Goal: Transaction & Acquisition: Purchase product/service

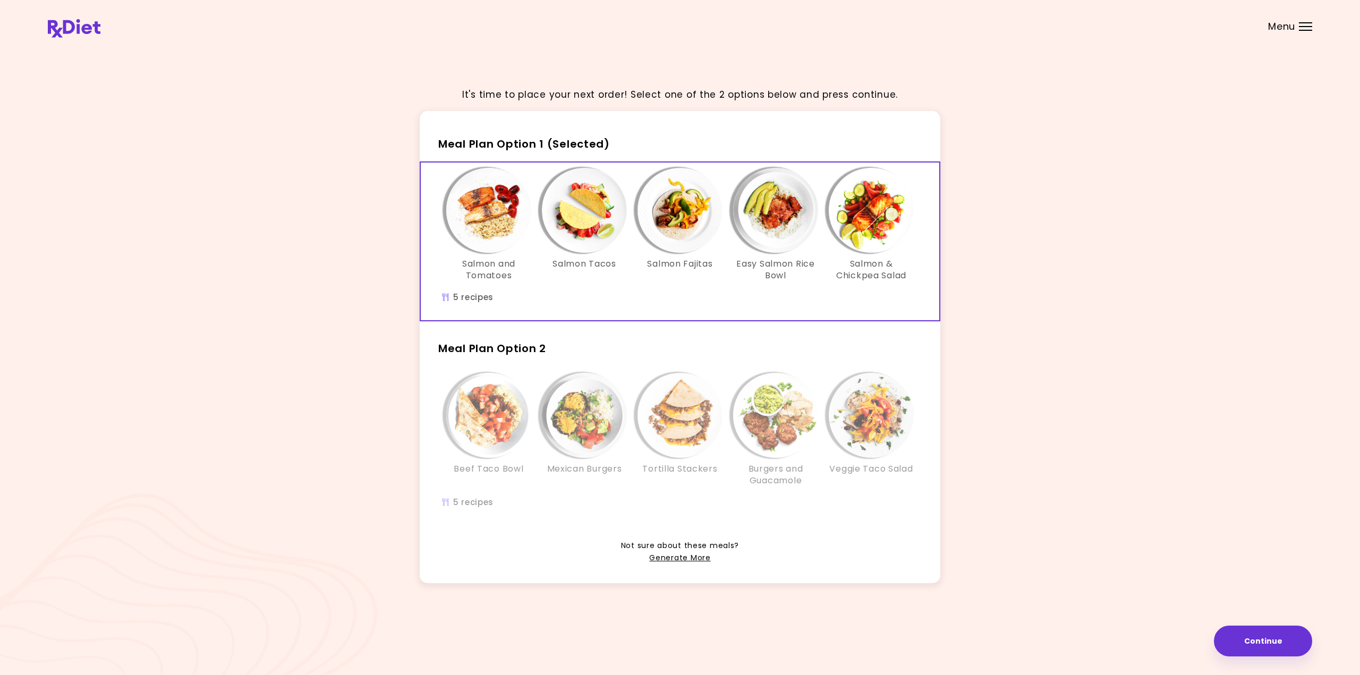
click at [1284, 31] on span "Menu" at bounding box center [1281, 27] width 27 height 10
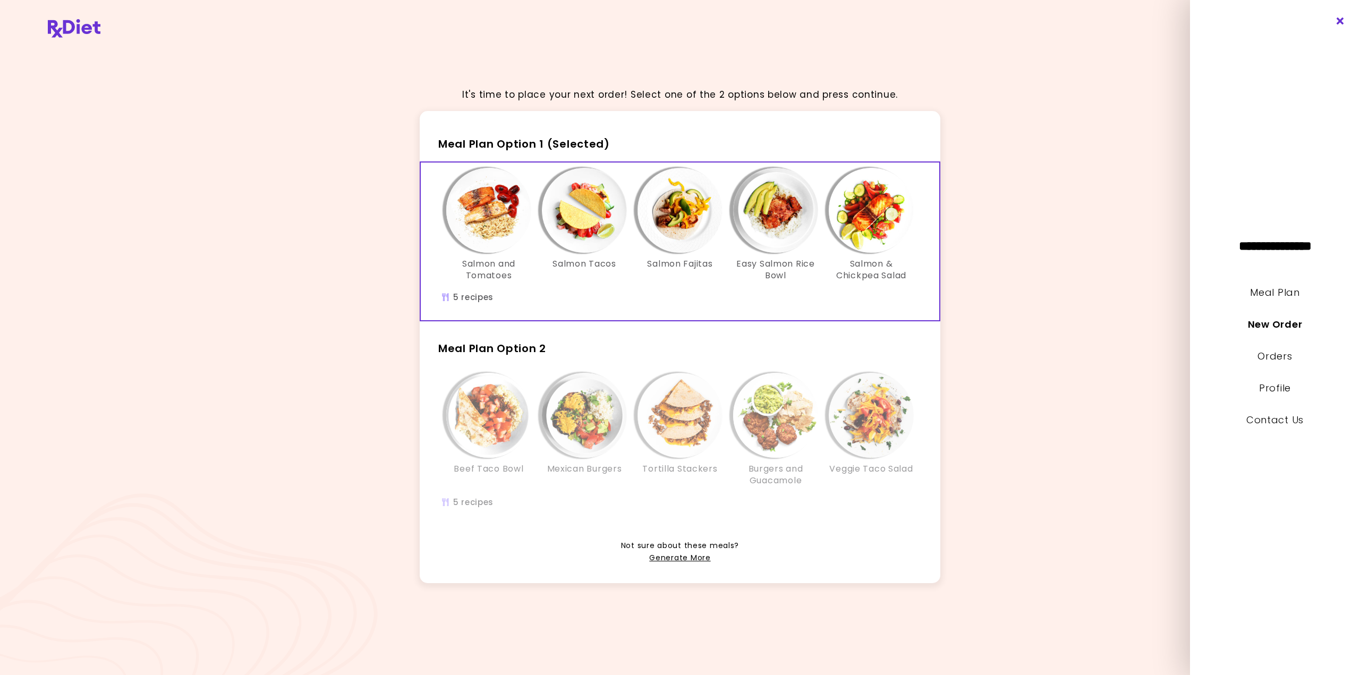
click at [1340, 21] on icon "Close" at bounding box center [1341, 21] width 10 height 7
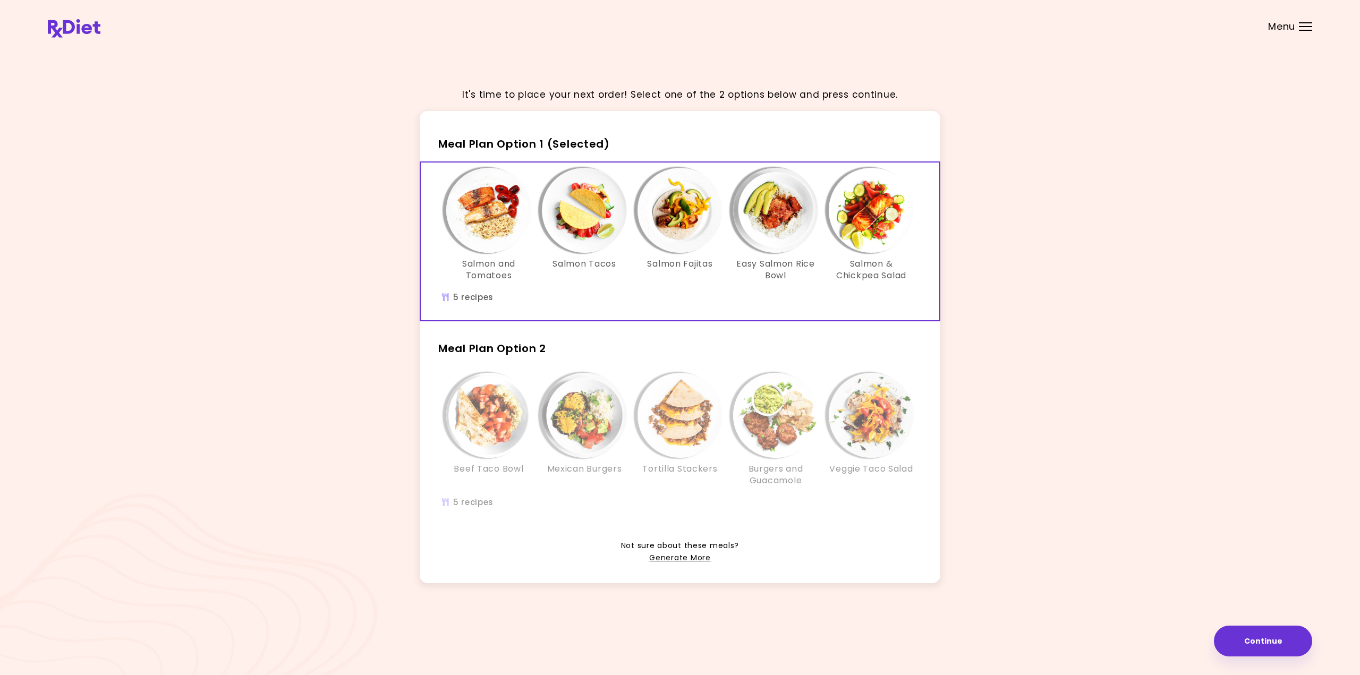
click at [502, 430] on img "Info - Beef Taco Bowl - Meal Plan Option 2" at bounding box center [488, 415] width 85 height 85
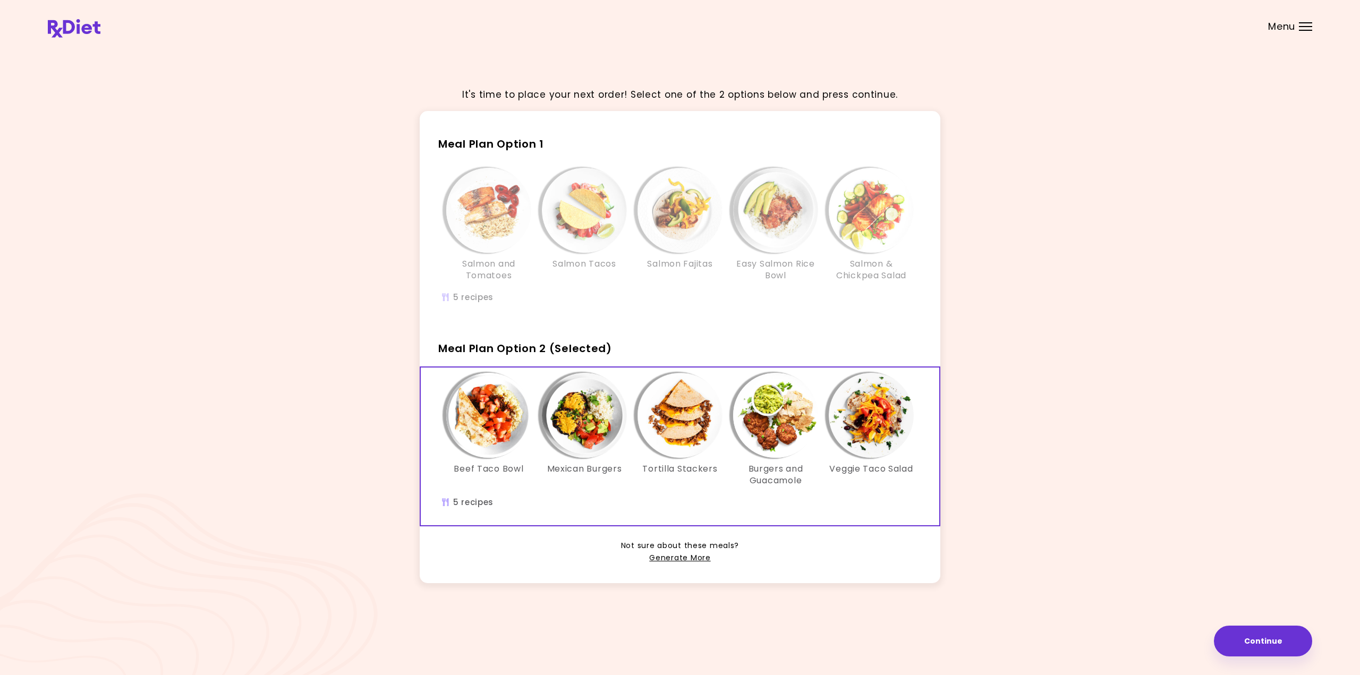
click at [865, 420] on img "Info - Veggie Taco Salad - Meal Plan Option 2 (Selected)" at bounding box center [871, 415] width 85 height 85
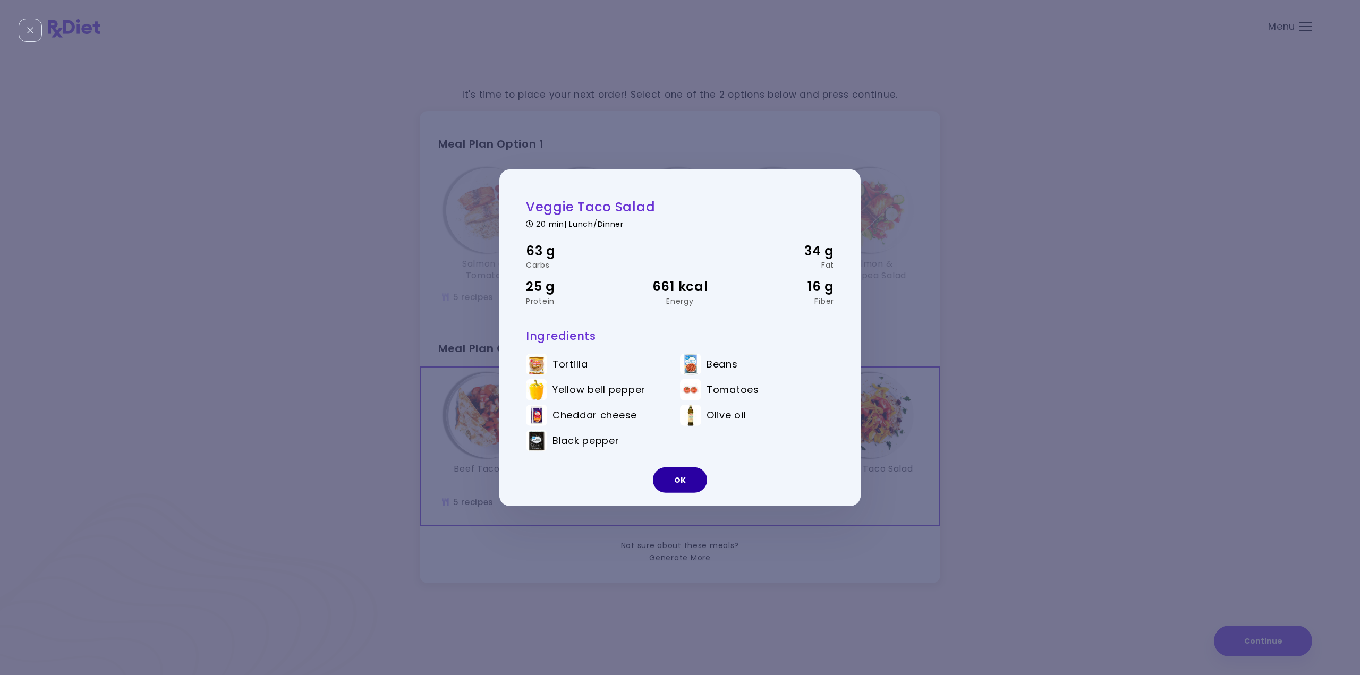
click at [677, 486] on button "OK" at bounding box center [680, 481] width 54 height 26
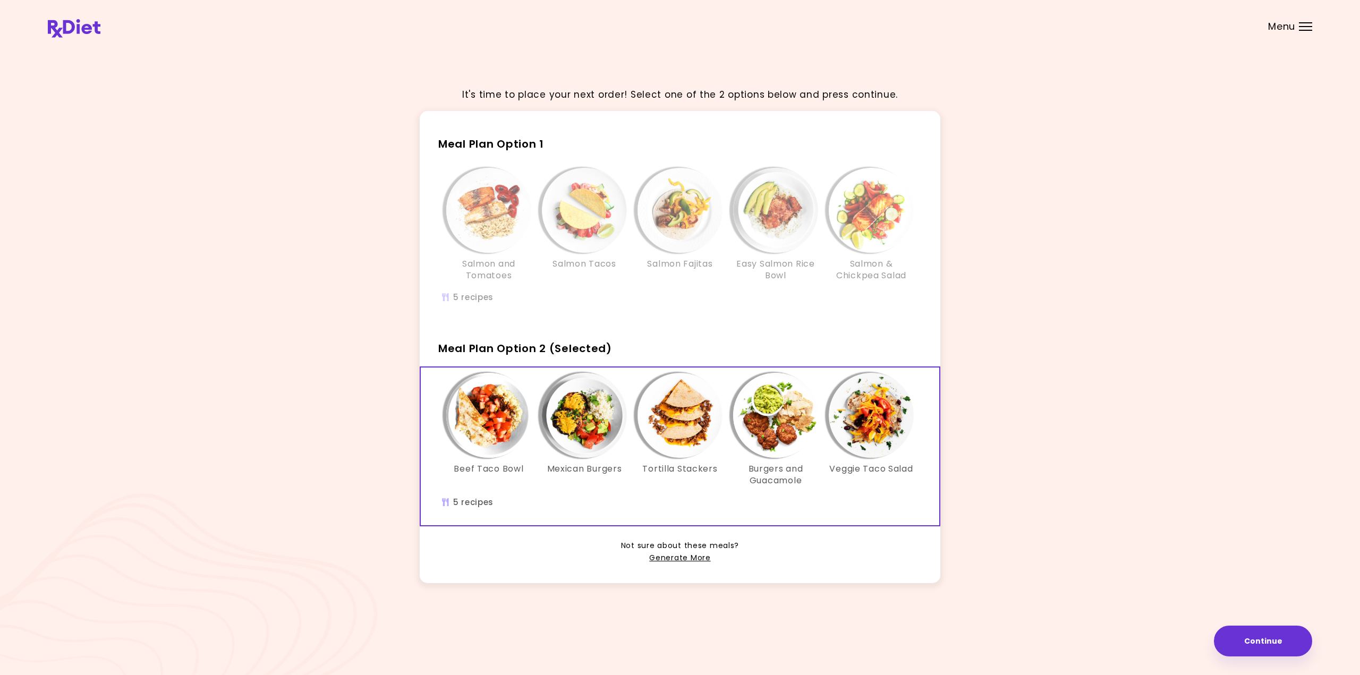
click at [487, 419] on img "Info - Beef Taco Bowl - Meal Plan Option 2 (Selected)" at bounding box center [488, 415] width 85 height 85
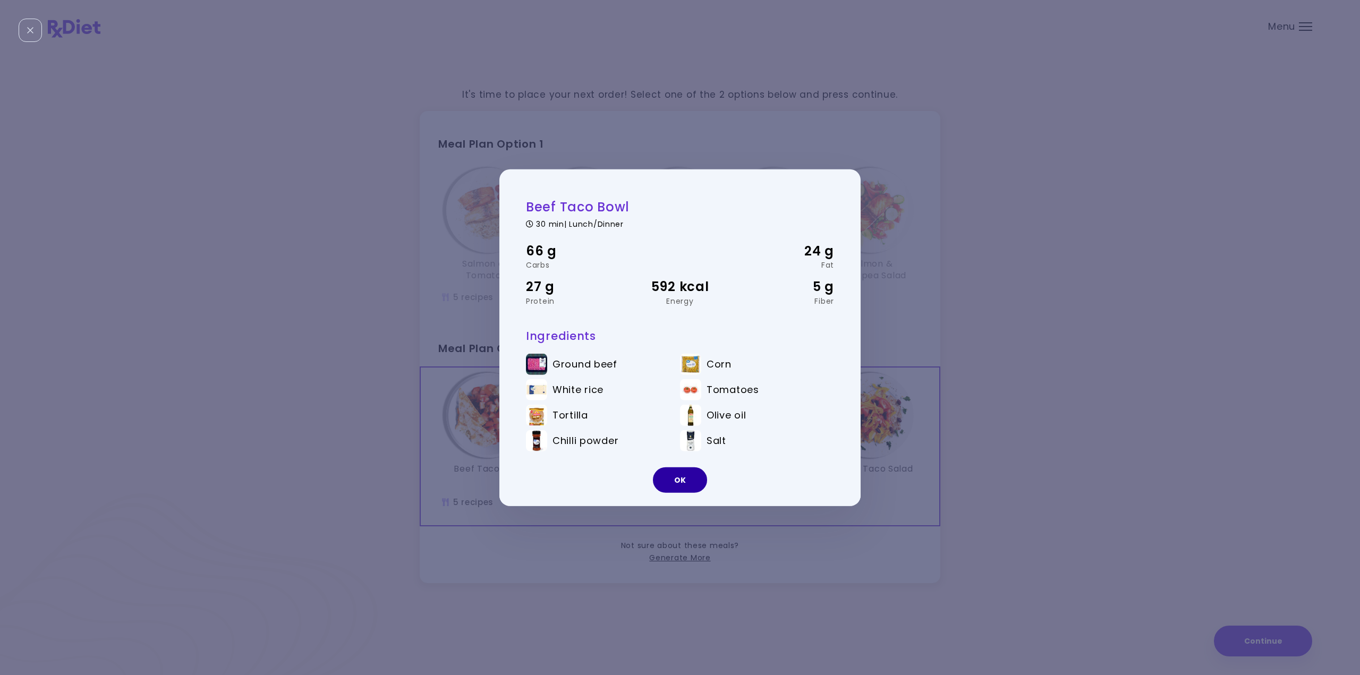
click at [678, 478] on button "OK" at bounding box center [680, 481] width 54 height 26
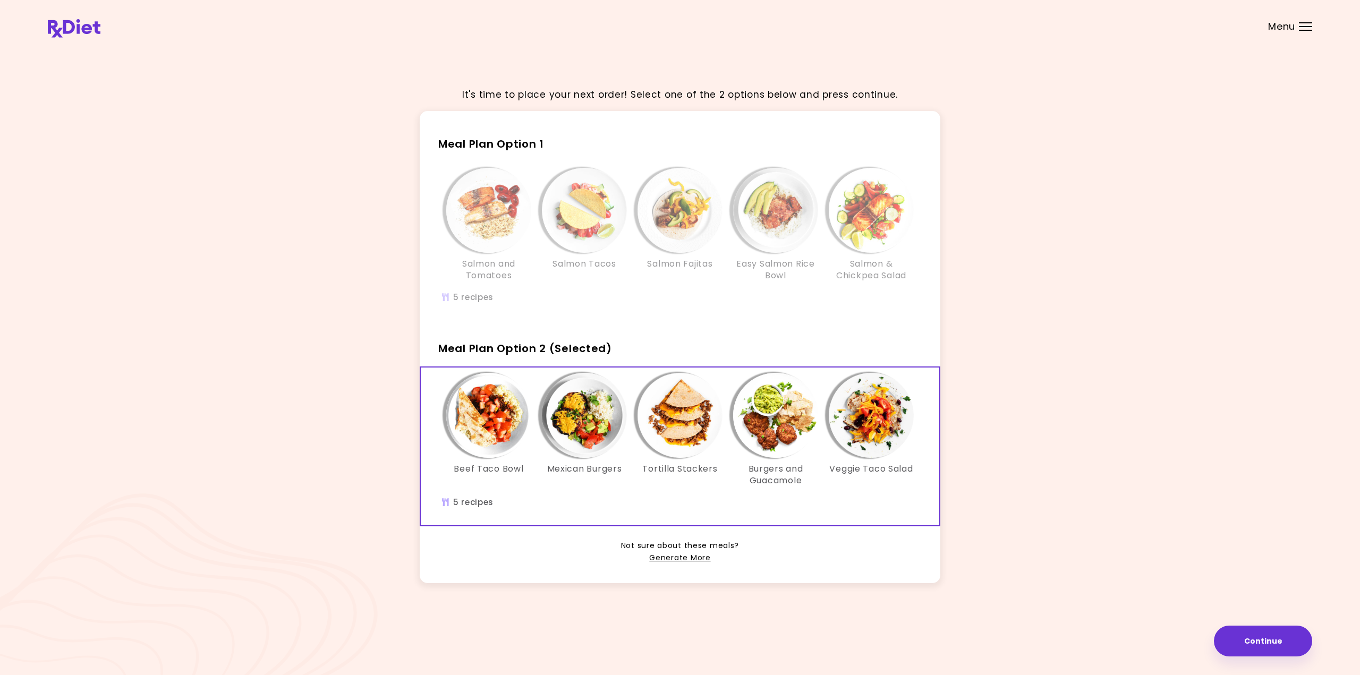
click at [587, 419] on img "Info - Mexican Burgers - Meal Plan Option 2 (Selected)" at bounding box center [584, 415] width 85 height 85
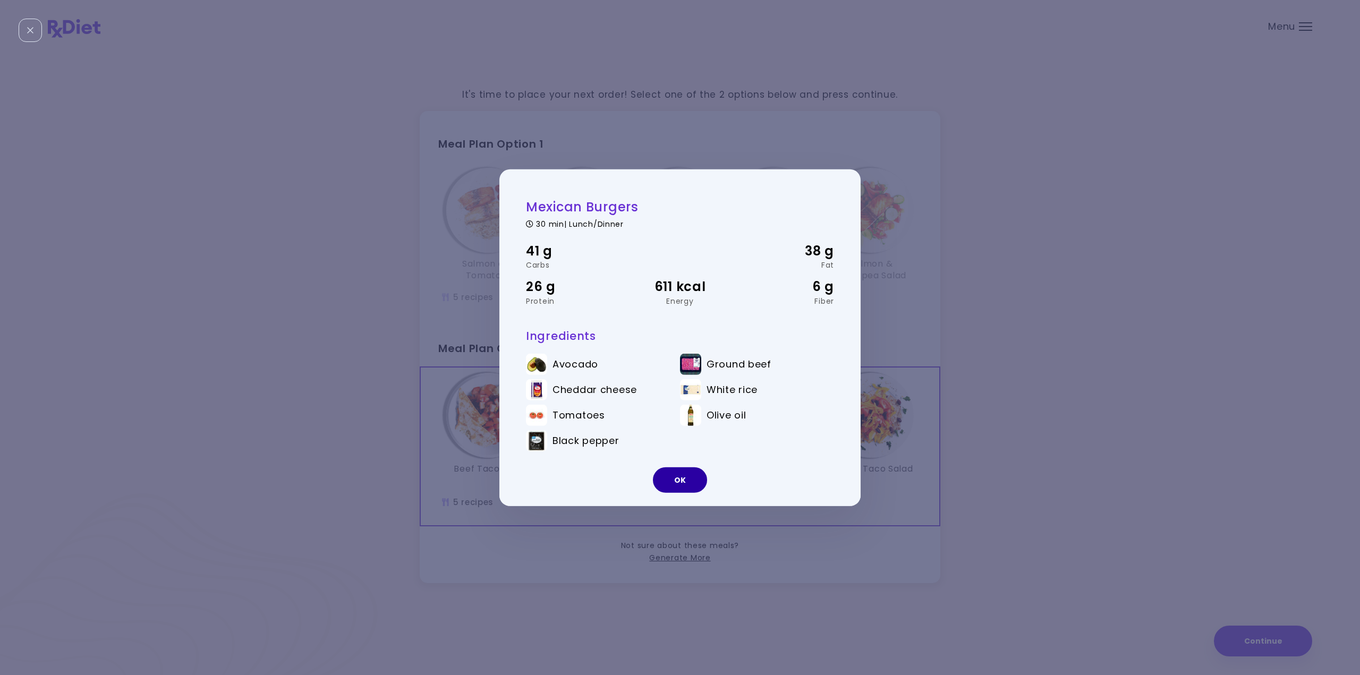
click at [680, 480] on button "OK" at bounding box center [680, 481] width 54 height 26
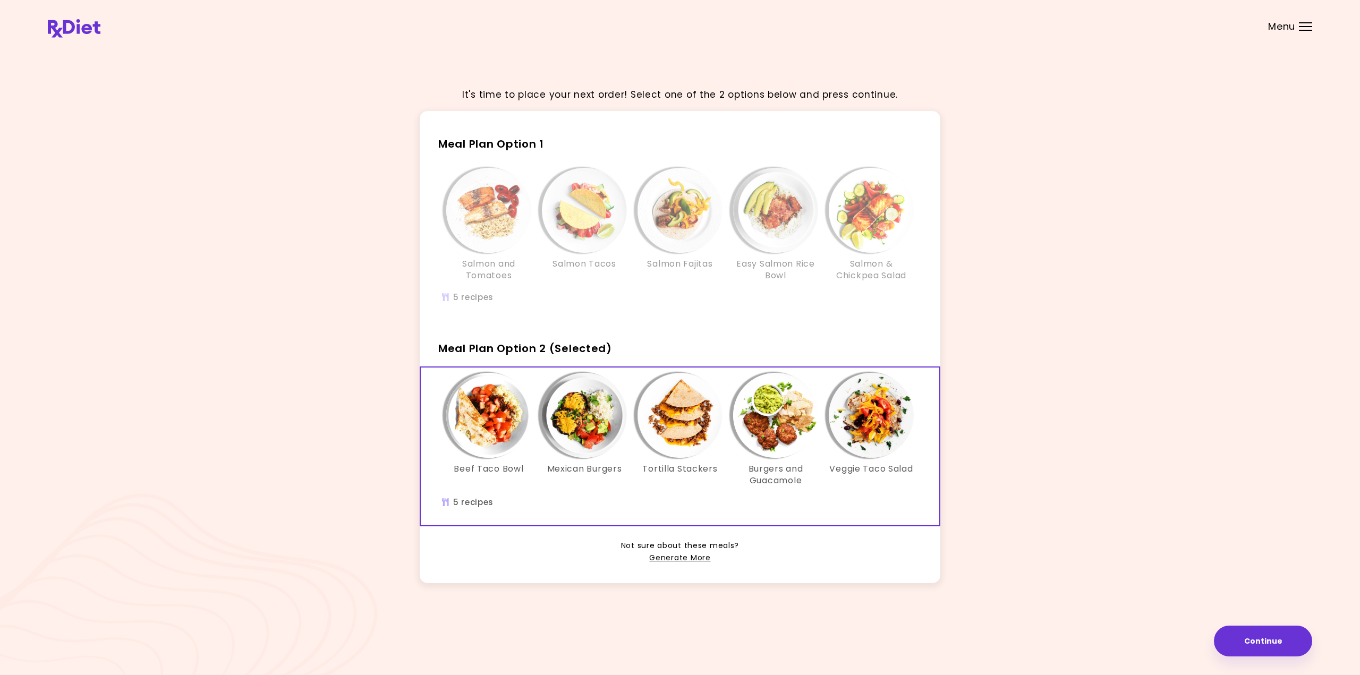
click at [676, 441] on img "Info - Tortilla Stackers - Meal Plan Option 2 (Selected)" at bounding box center [680, 415] width 85 height 85
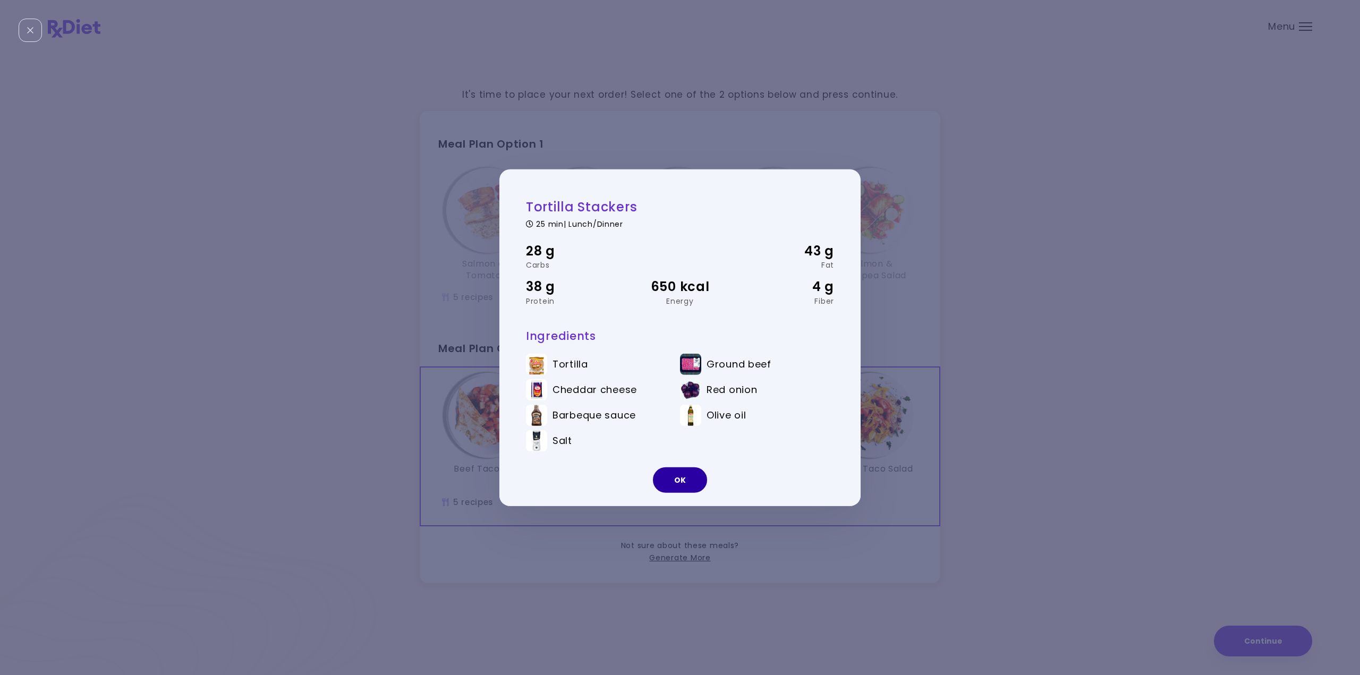
click at [679, 486] on button "OK" at bounding box center [680, 481] width 54 height 26
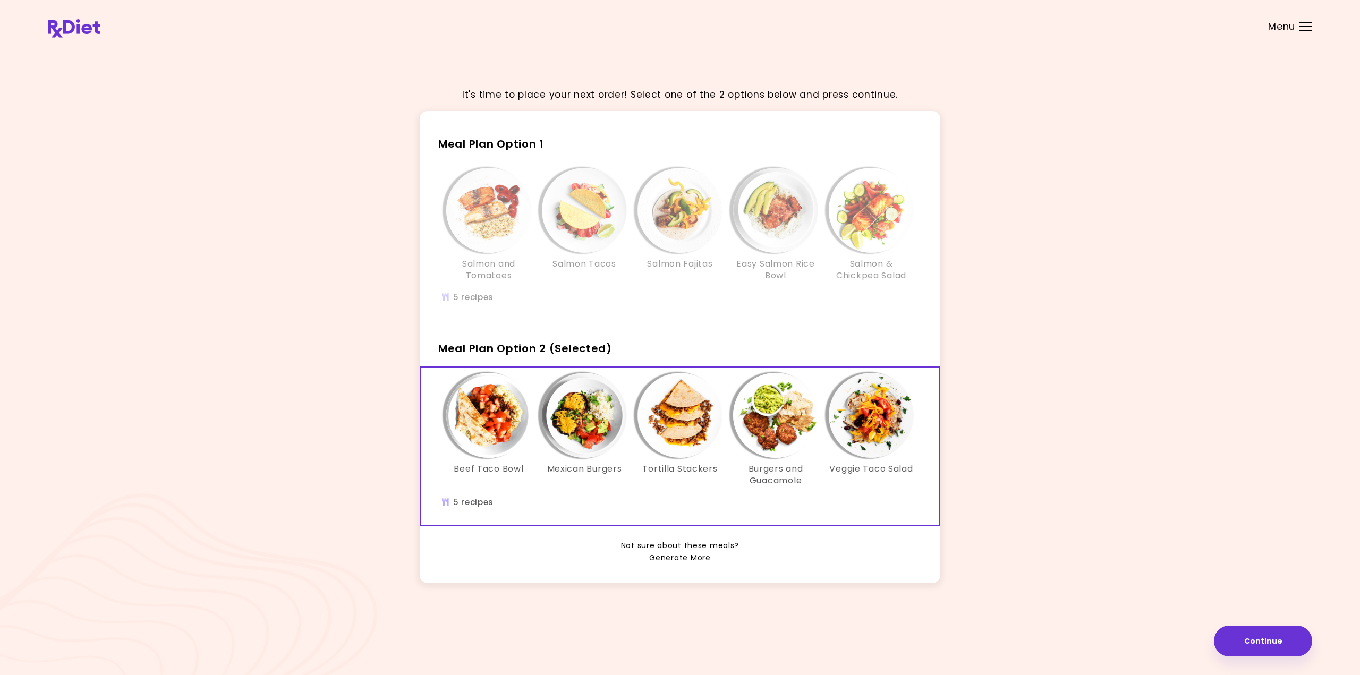
click at [757, 421] on img "Info - Burgers and Guacamole - Meal Plan Option 2 (Selected)" at bounding box center [775, 415] width 85 height 85
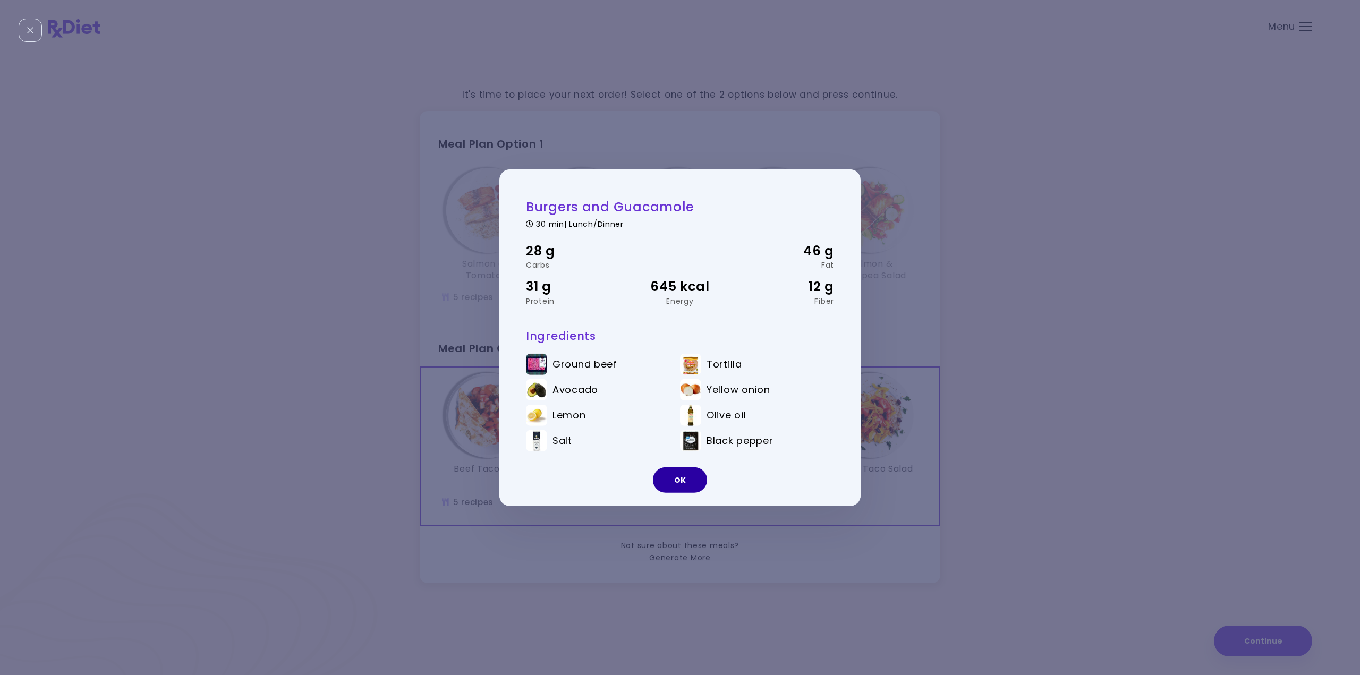
click at [673, 485] on button "OK" at bounding box center [680, 481] width 54 height 26
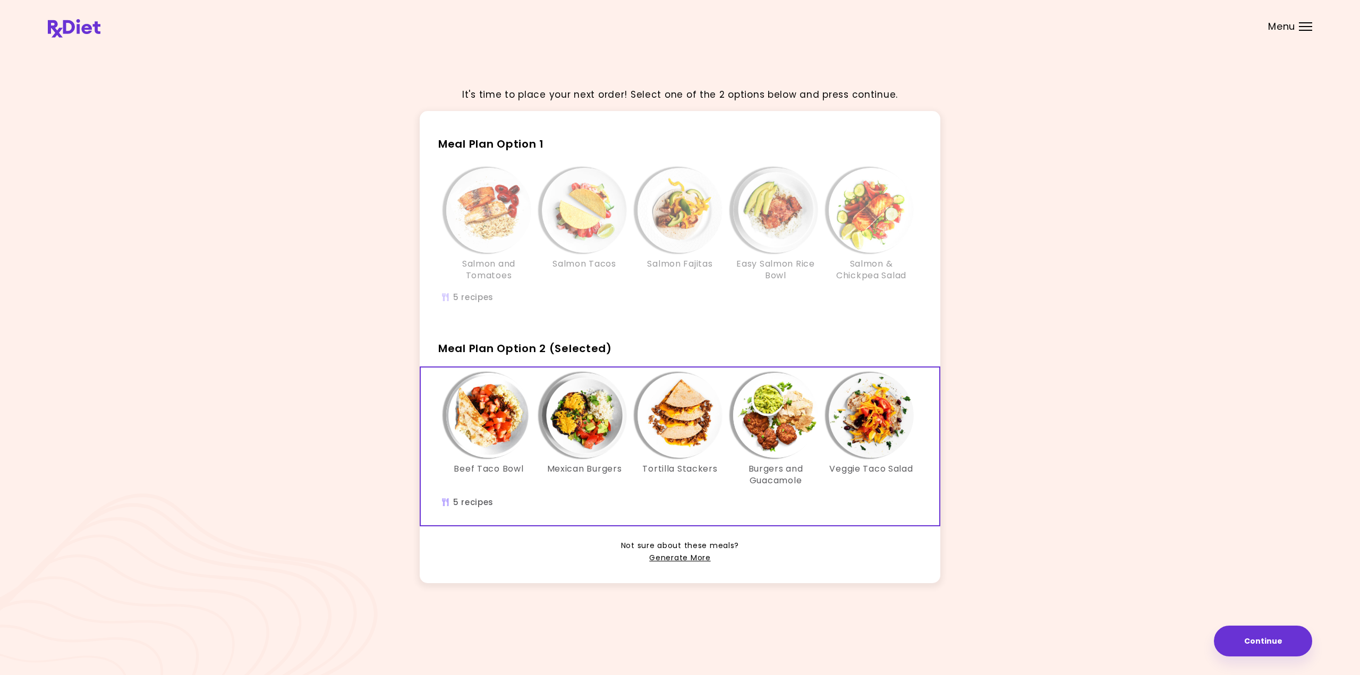
click at [865, 435] on img "Info - Veggie Taco Salad - Meal Plan Option 2 (Selected)" at bounding box center [871, 415] width 85 height 85
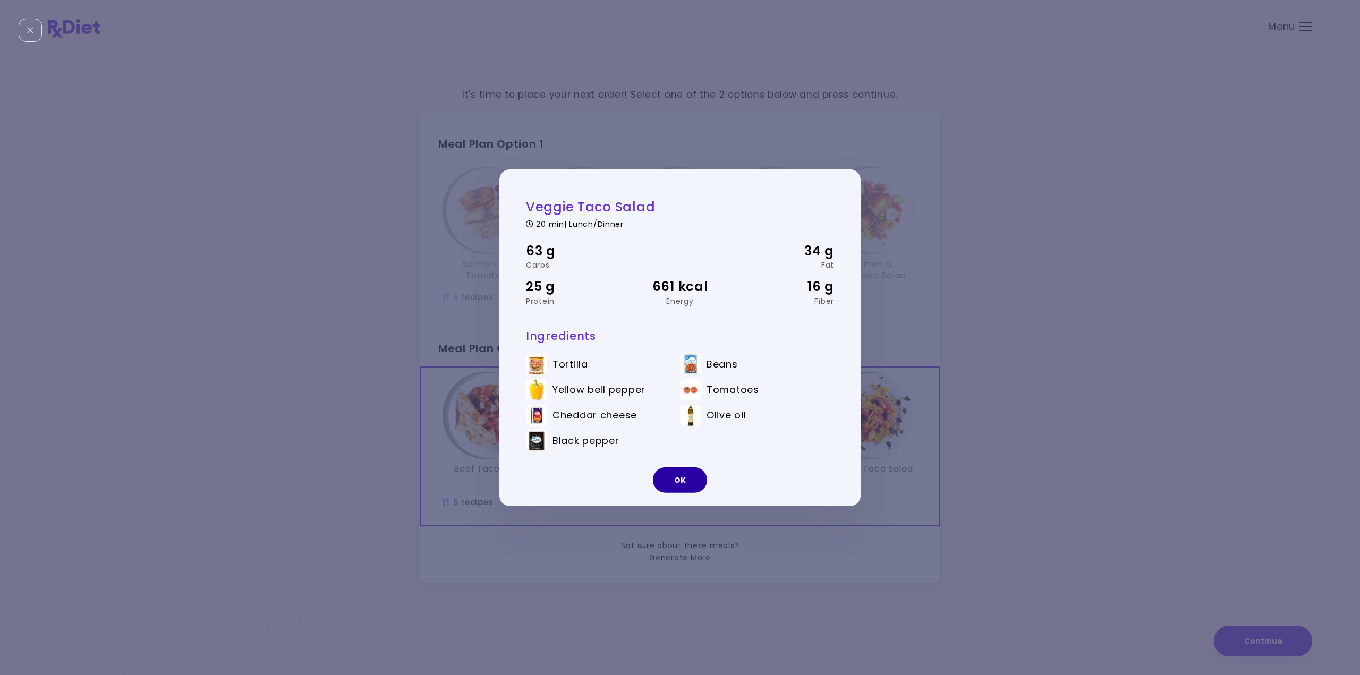
click at [692, 475] on button "OK" at bounding box center [680, 481] width 54 height 26
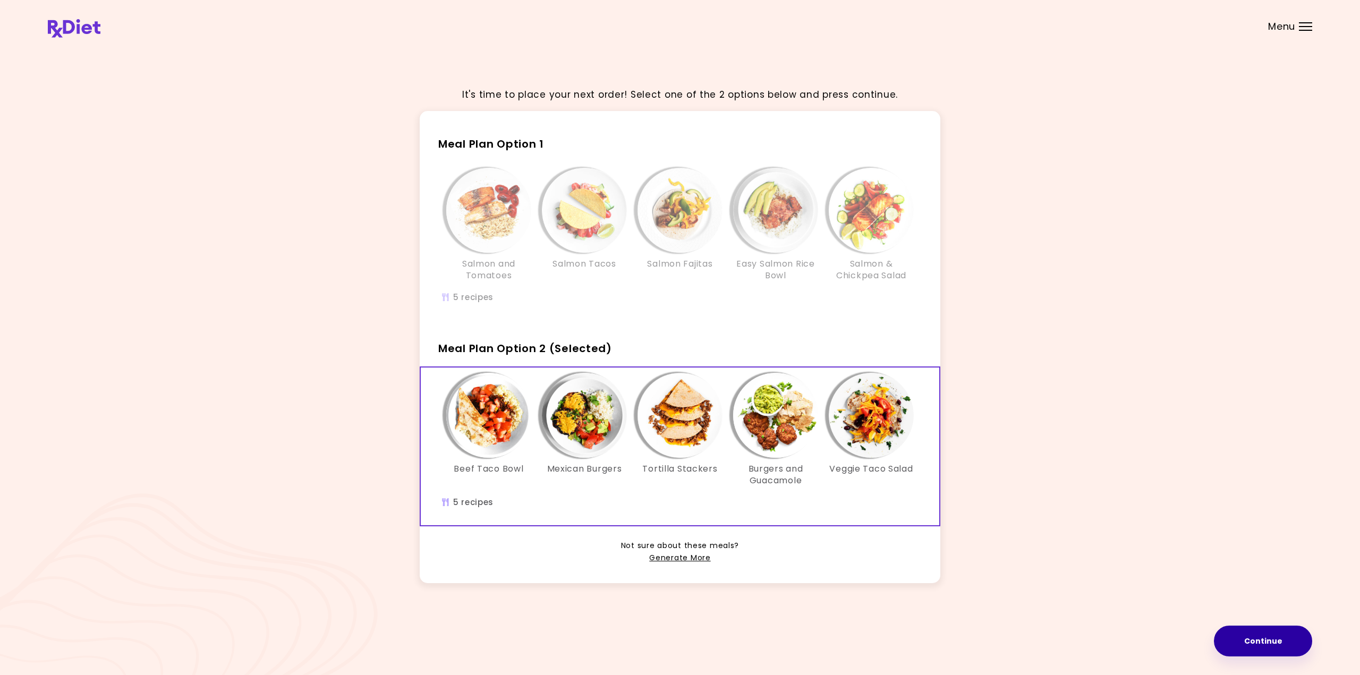
click at [1294, 641] on button "Continue" at bounding box center [1263, 641] width 98 height 31
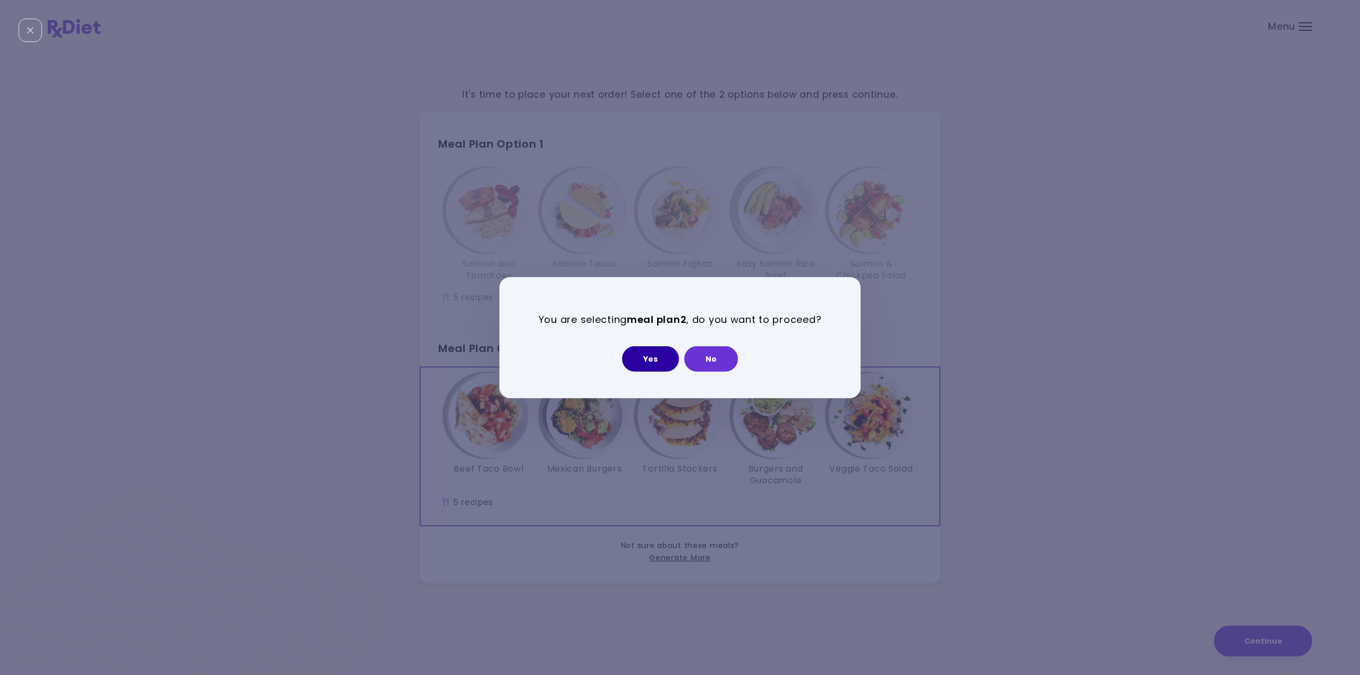
click at [650, 360] on button "Yes" at bounding box center [650, 359] width 57 height 26
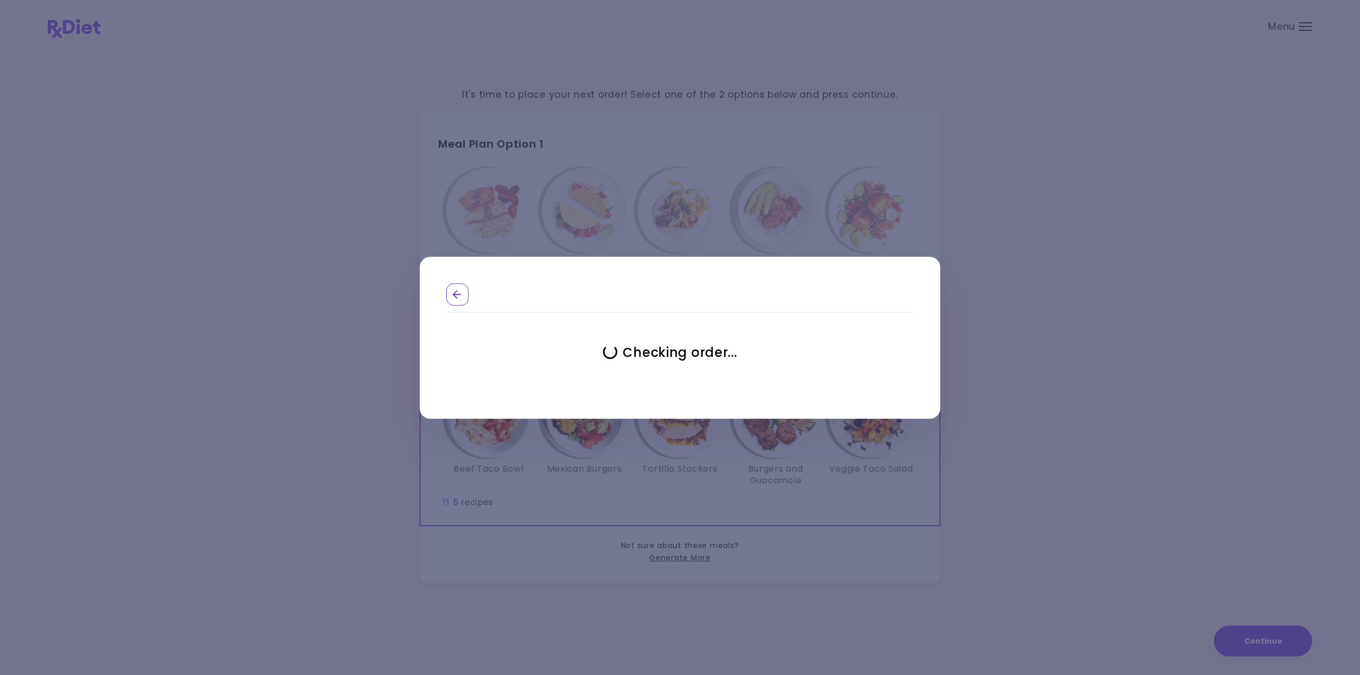
select select "**********"
select select "*"
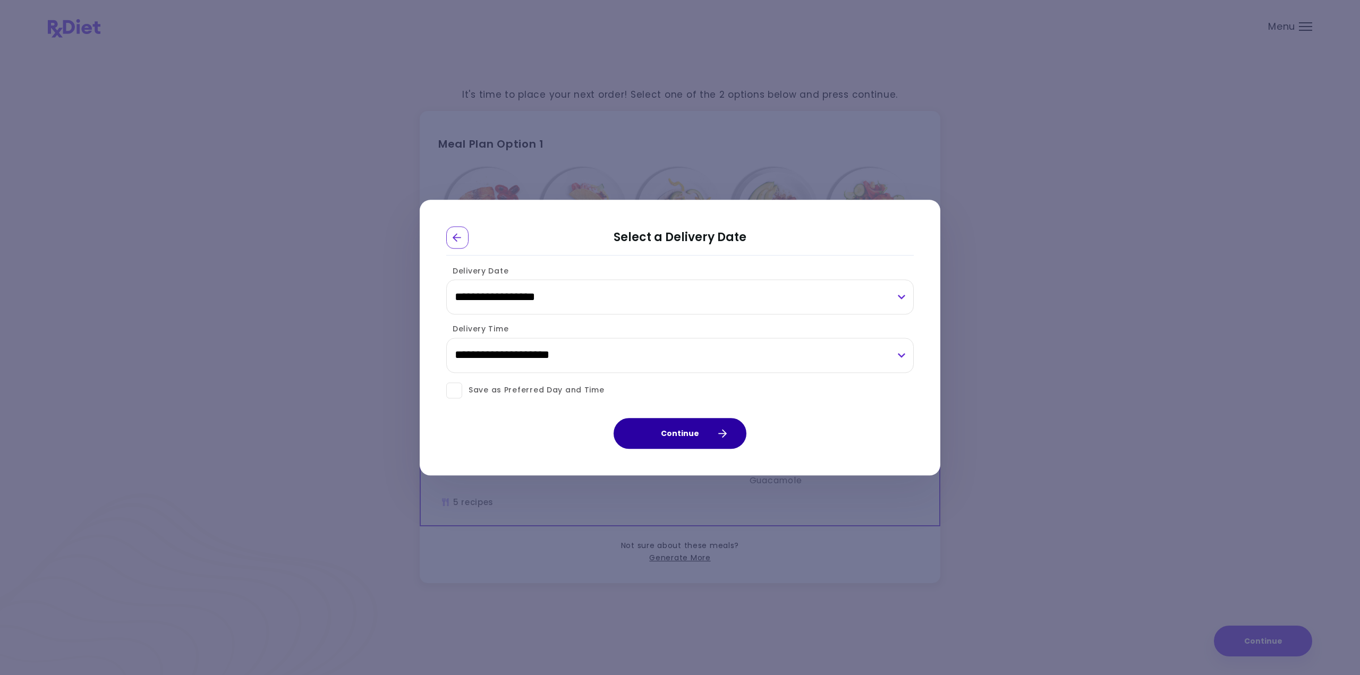
click at [665, 437] on button "Continue" at bounding box center [680, 433] width 133 height 31
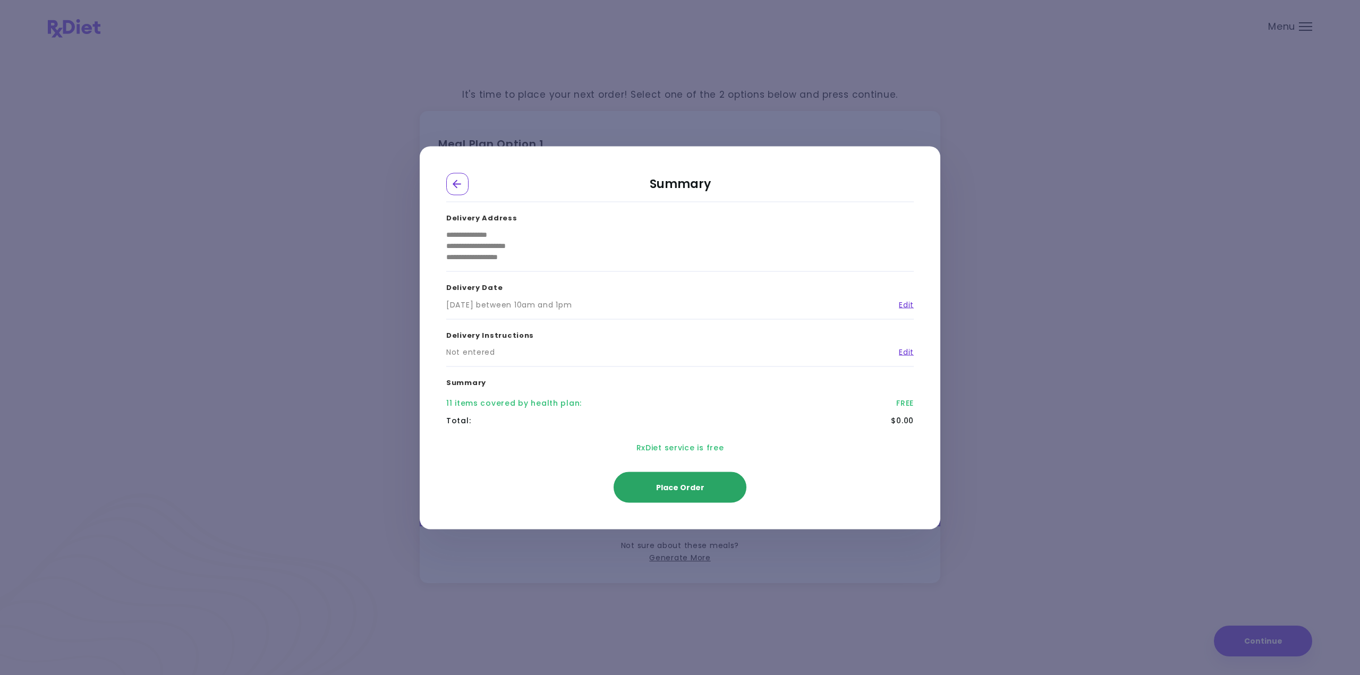
click at [701, 489] on span "Place Order" at bounding box center [680, 487] width 48 height 11
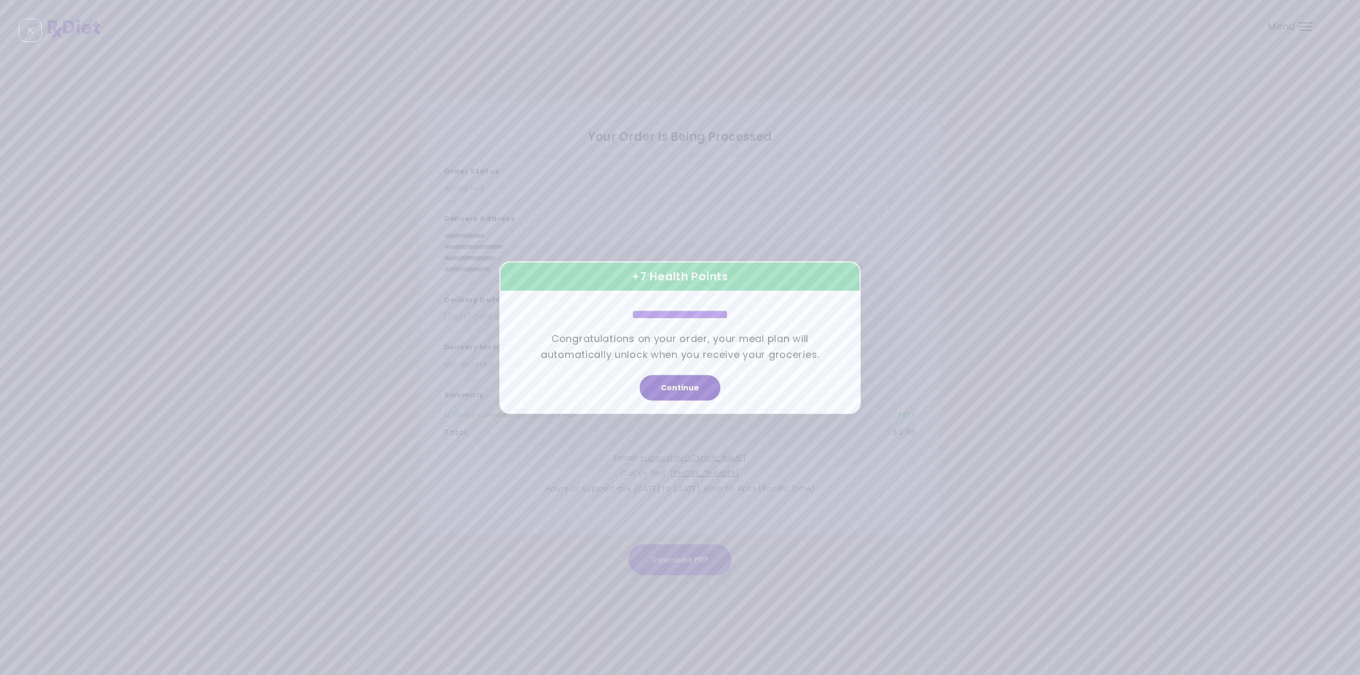
click at [685, 396] on button "Continue" at bounding box center [680, 388] width 81 height 26
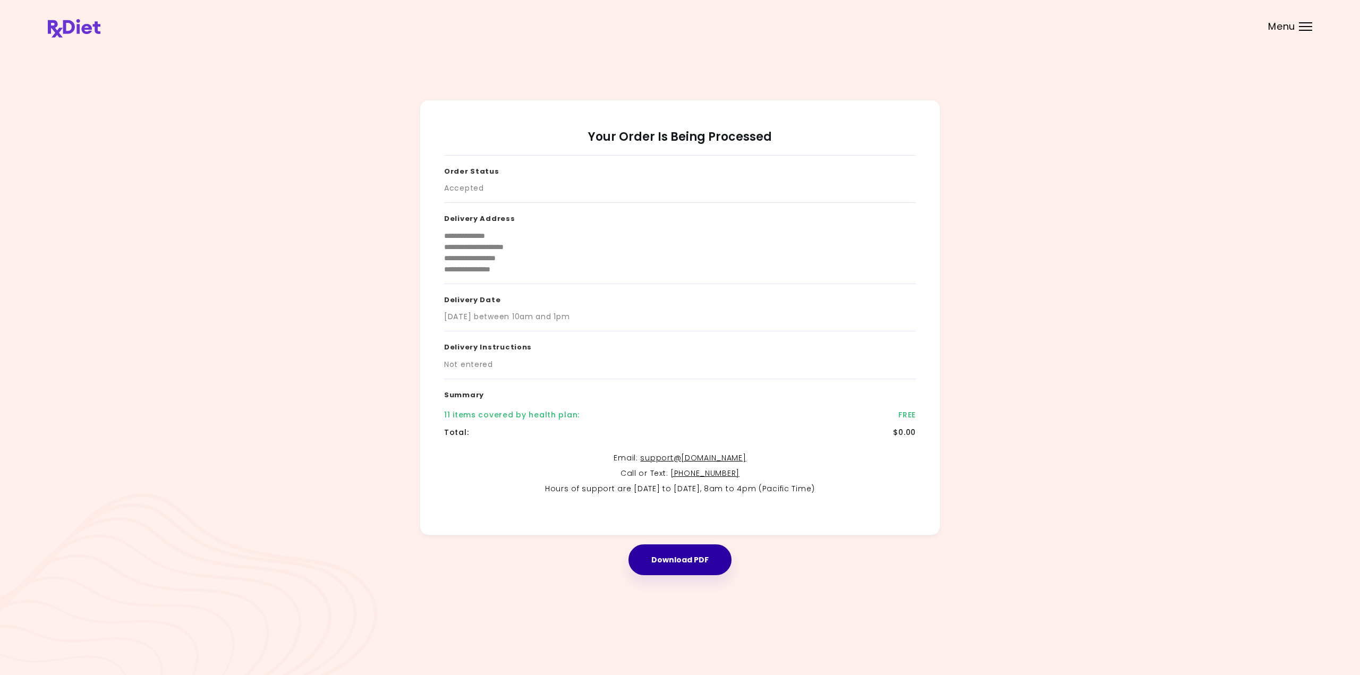
click at [690, 568] on button "Download PDF" at bounding box center [680, 560] width 103 height 31
